Goal: Information Seeking & Learning: Learn about a topic

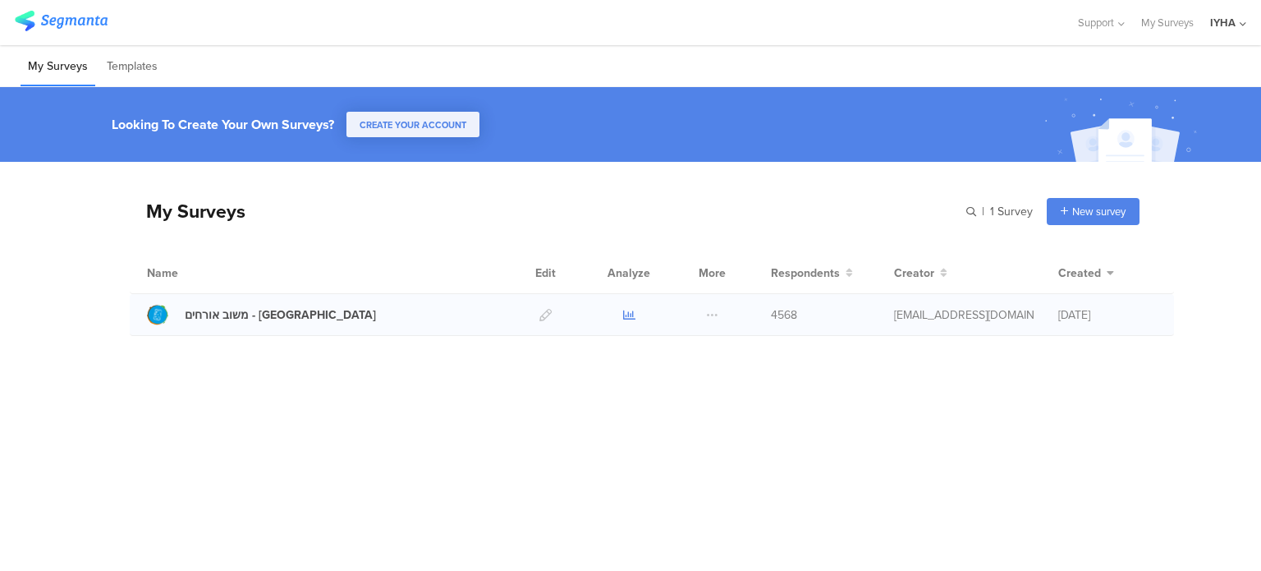
click at [627, 313] on icon at bounding box center [629, 315] width 12 height 12
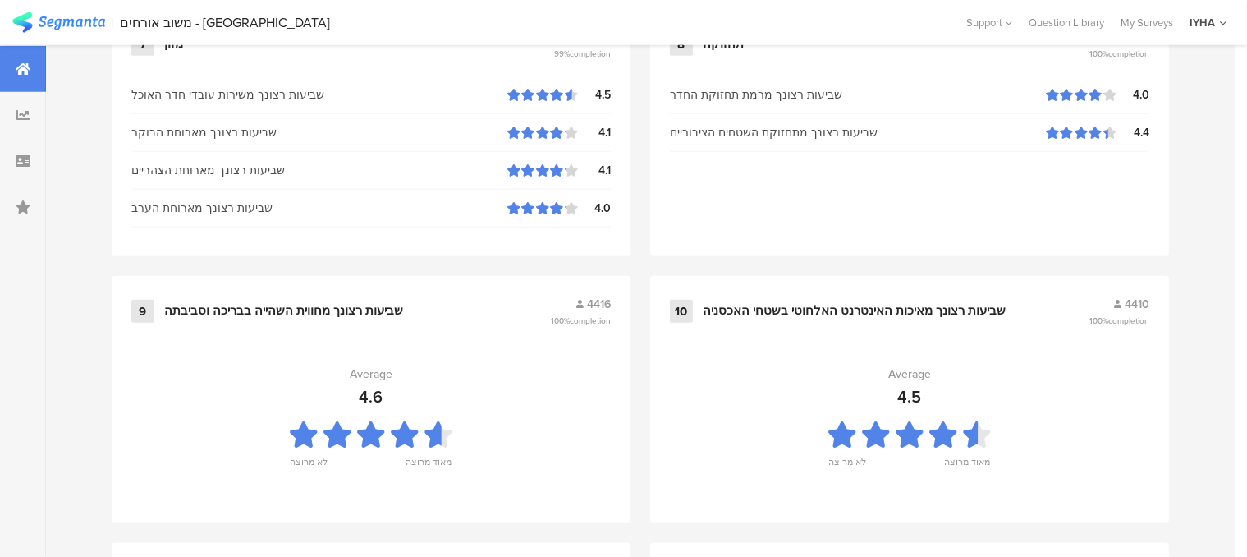
scroll to position [1846, 0]
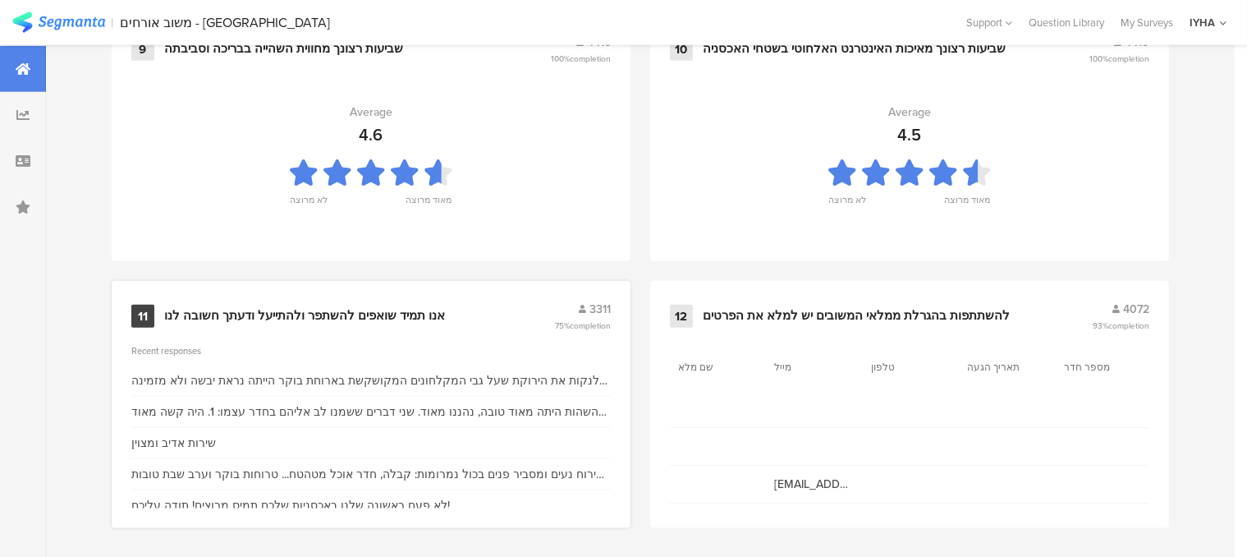
click at [285, 313] on div "אנו תמיד שואפים להשתפר ולהתייעל ודעתך חשובה לנו" at bounding box center [304, 316] width 281 height 16
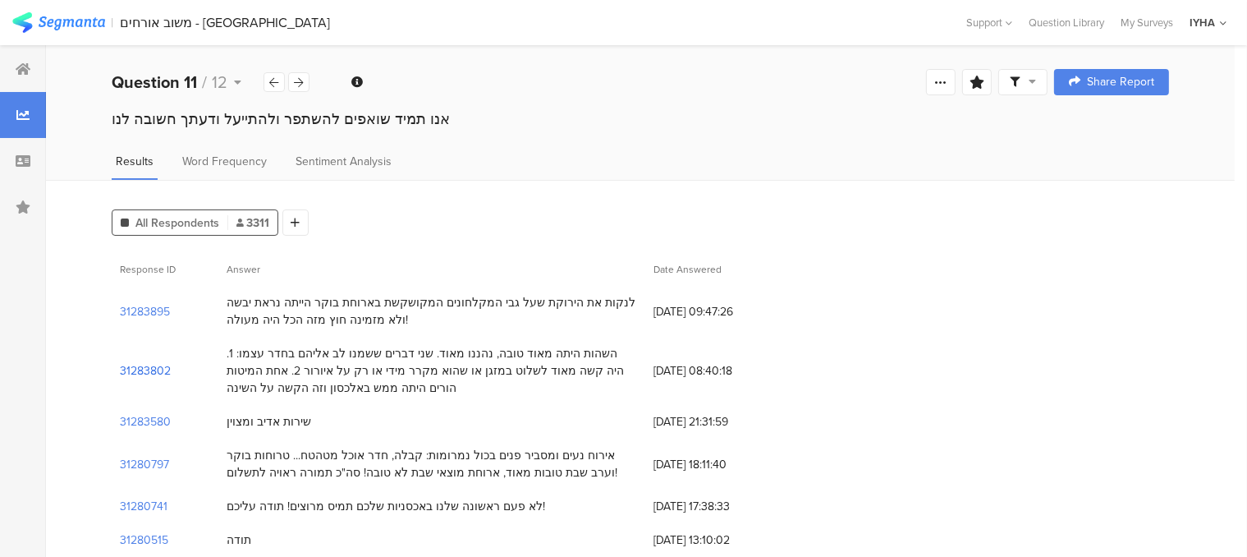
click at [168, 371] on section "31283802" at bounding box center [145, 370] width 51 height 17
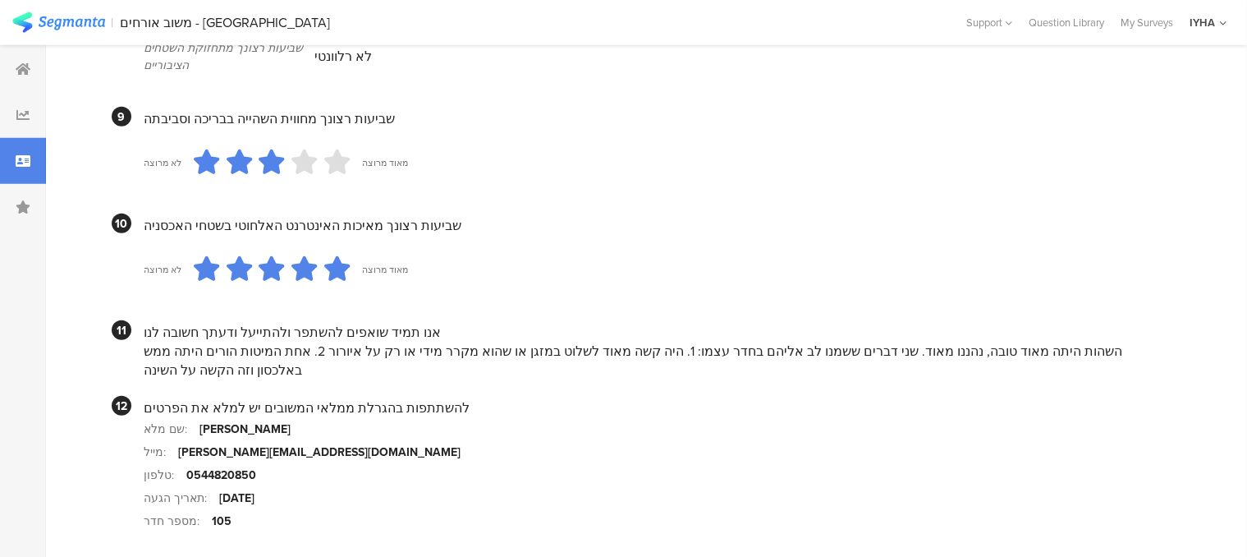
scroll to position [1572, 0]
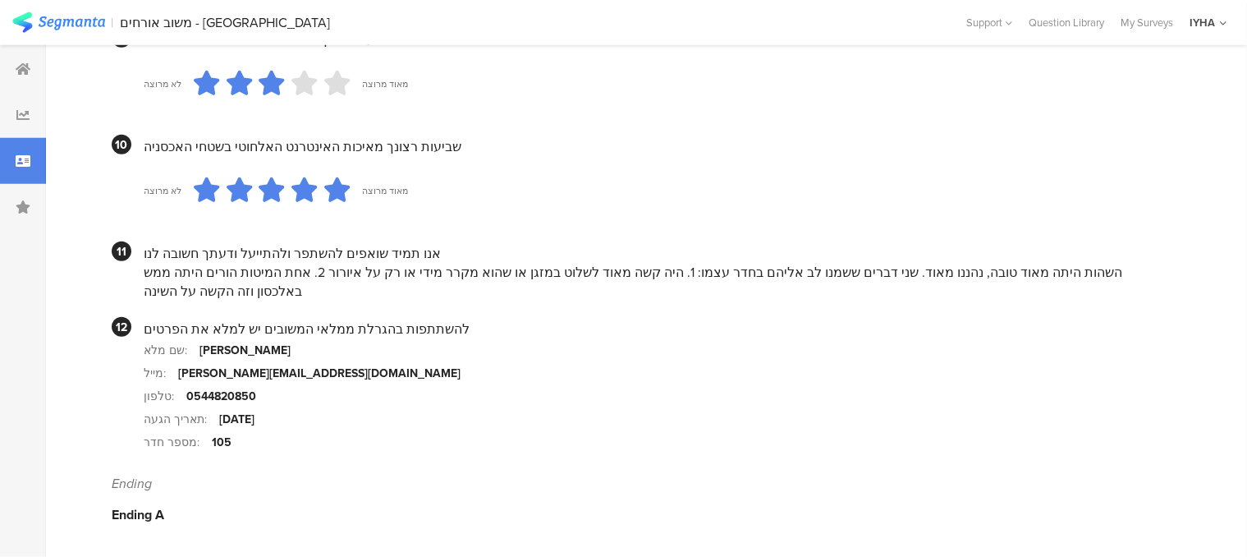
click at [729, 202] on section "לא מרוצה מאוד מרוצה" at bounding box center [657, 190] width 1026 height 69
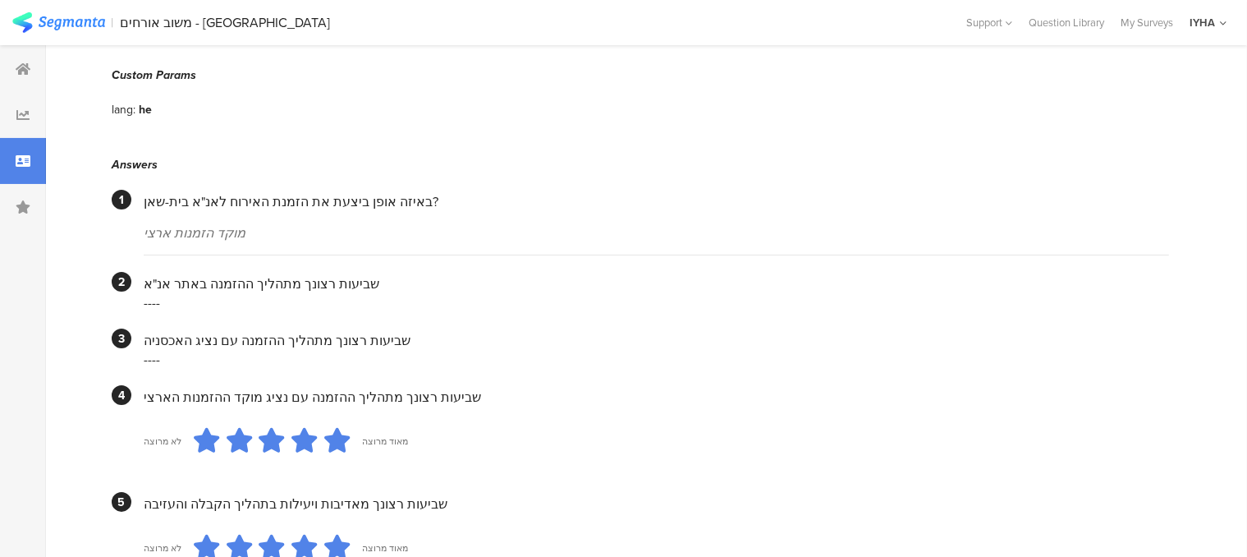
scroll to position [94, 0]
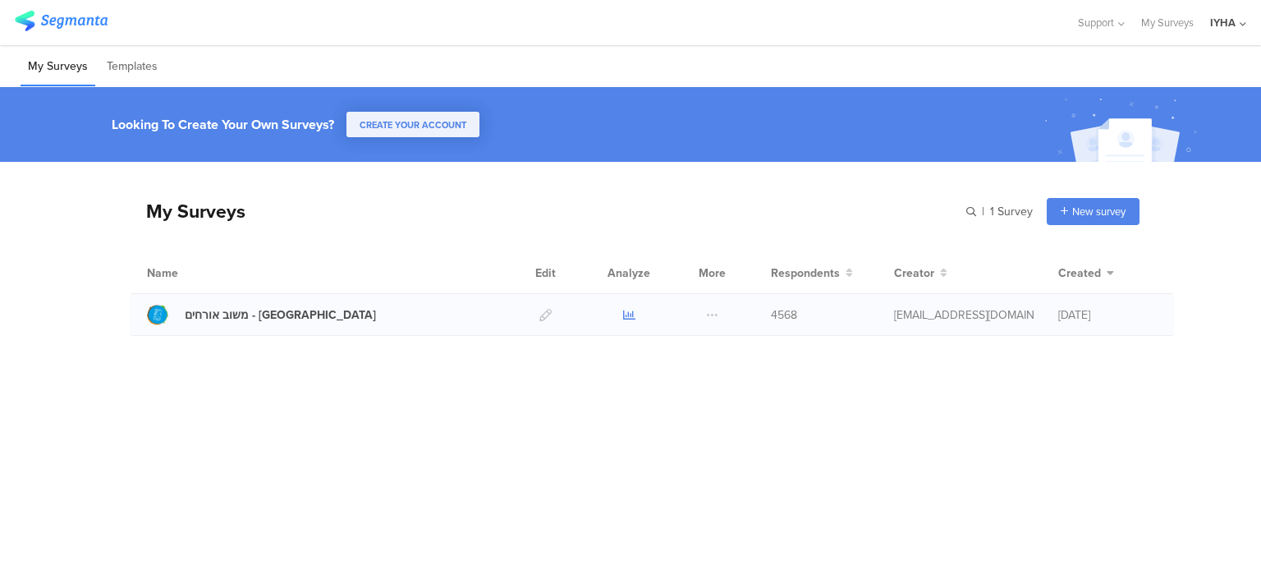
click at [630, 315] on icon at bounding box center [629, 315] width 12 height 12
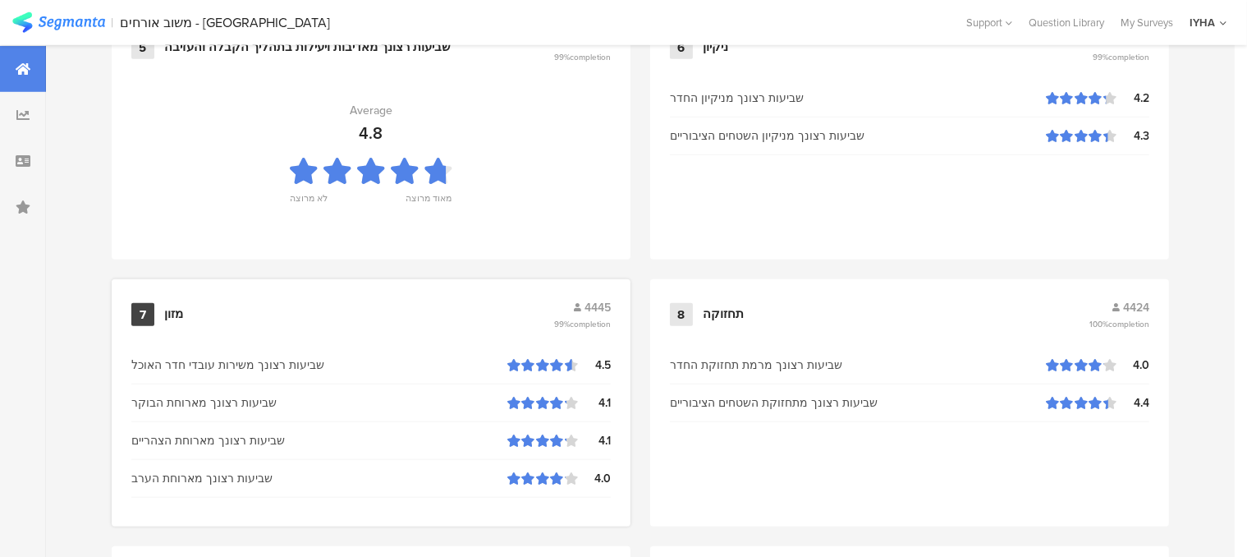
scroll to position [1807, 0]
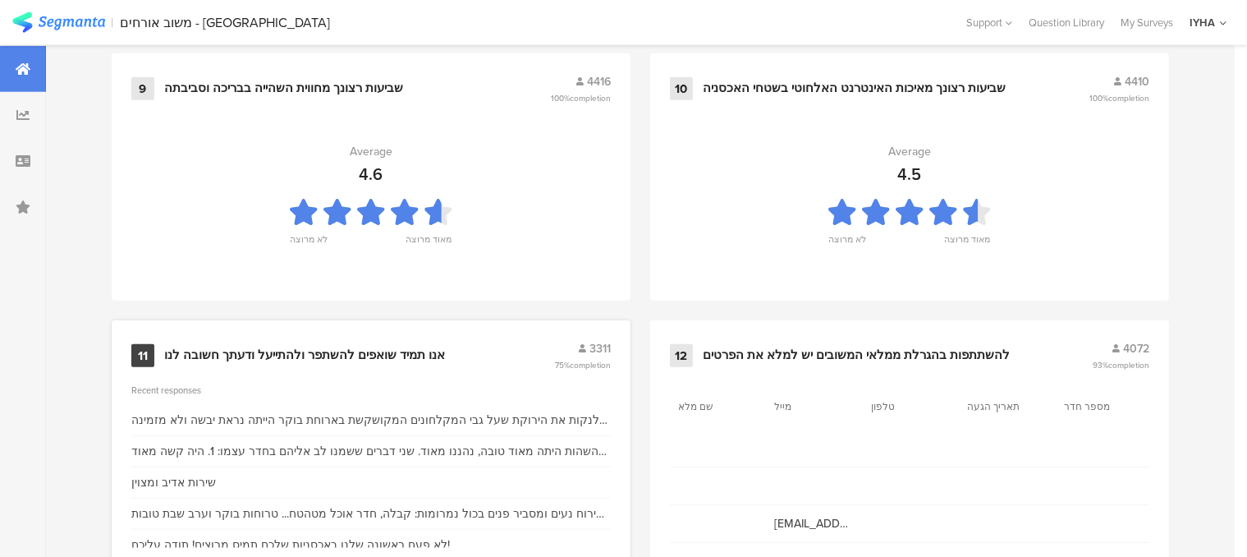
click at [356, 351] on div "אנו תמיד שואפים להשתפר ולהתייעל ודעתך חשובה לנו" at bounding box center [304, 355] width 281 height 16
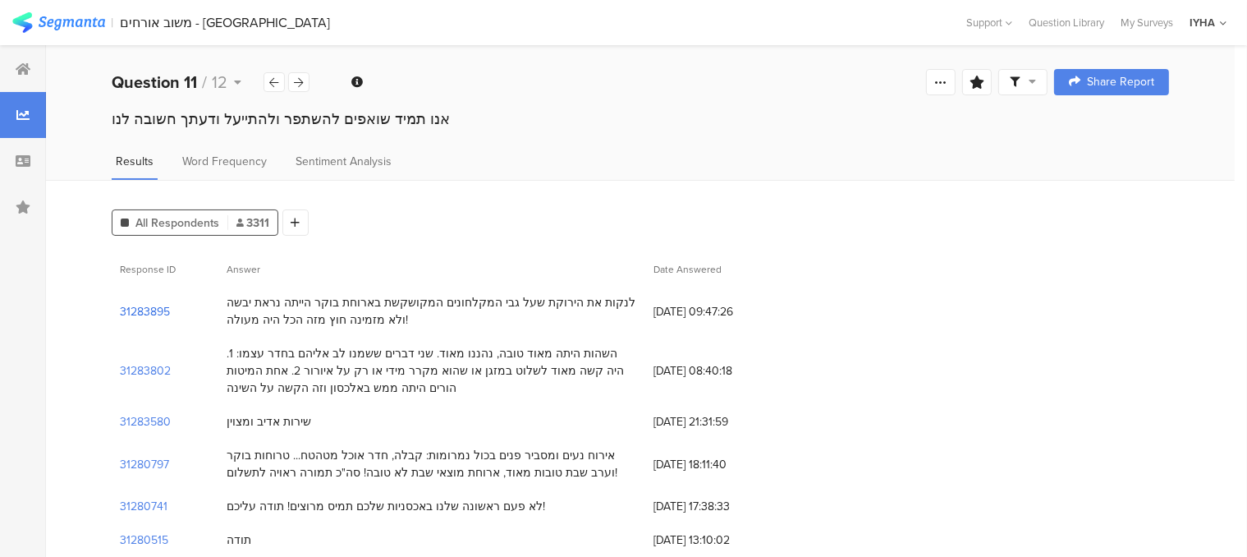
click at [157, 312] on section "31283895" at bounding box center [145, 311] width 50 height 17
